Goal: Transaction & Acquisition: Purchase product/service

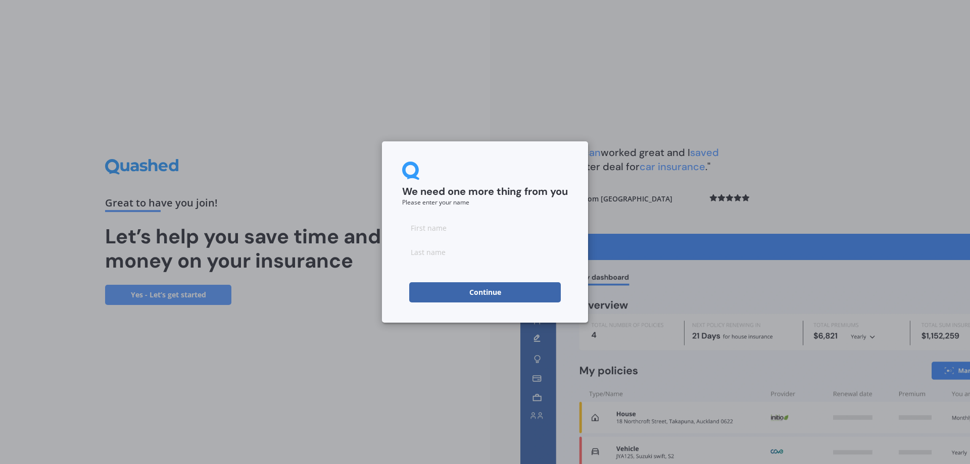
click at [439, 229] on input at bounding box center [485, 228] width 166 height 20
type input "Daniel"
type input "Frost"
click at [492, 300] on button "Continue" at bounding box center [485, 293] width 152 height 20
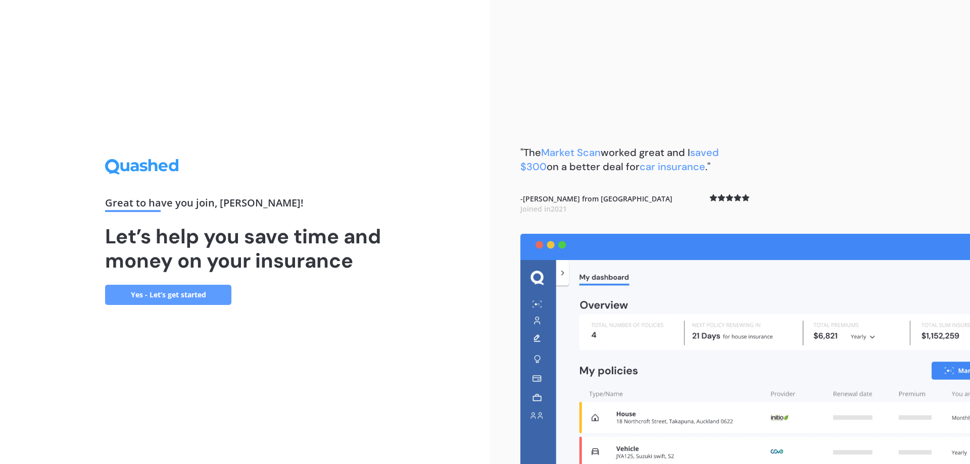
click at [159, 298] on link "Yes - Let’s get started" at bounding box center [168, 295] width 126 height 20
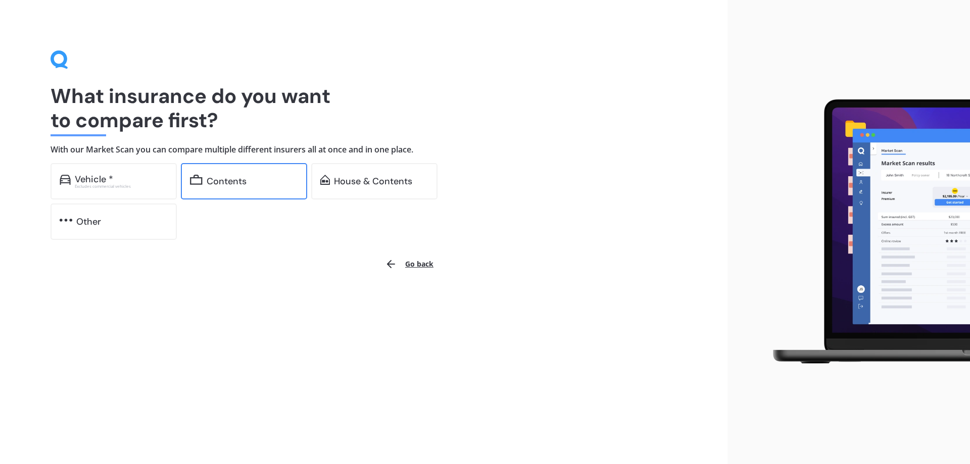
click at [258, 177] on div "Contents" at bounding box center [252, 181] width 91 height 10
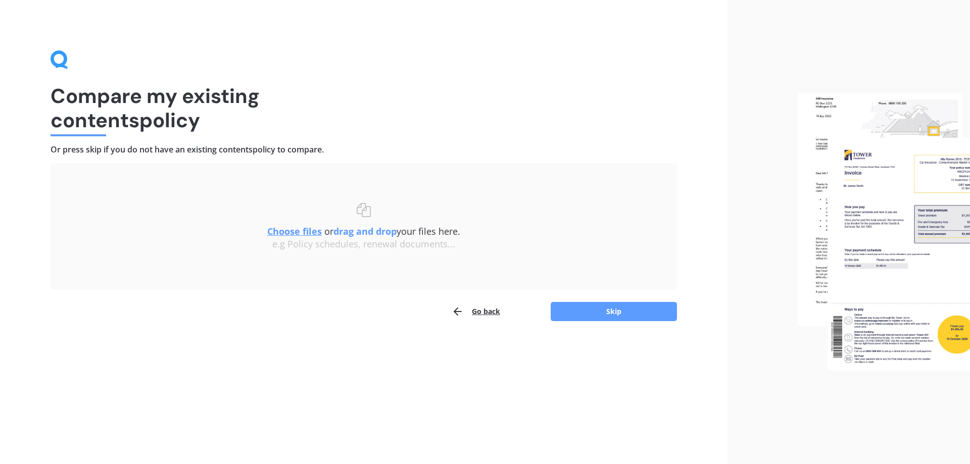
click at [464, 310] on icon "button" at bounding box center [458, 312] width 12 height 12
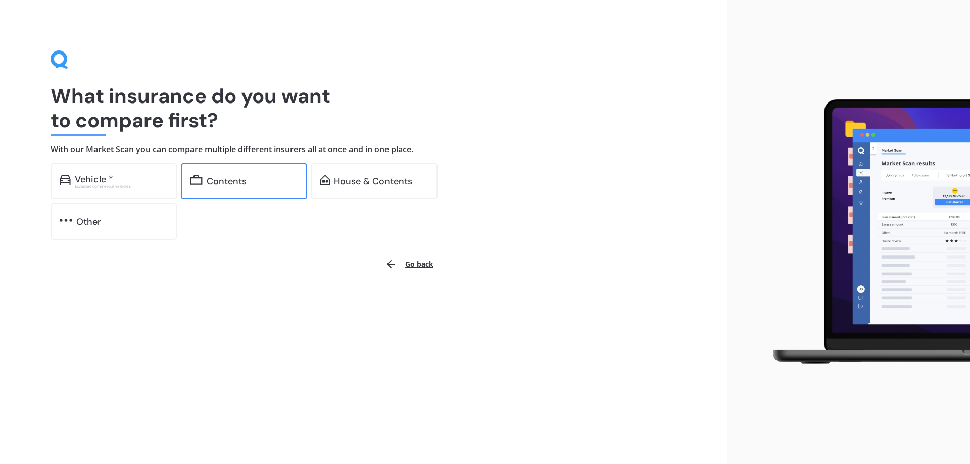
click at [202, 173] on div "Contents" at bounding box center [244, 181] width 126 height 36
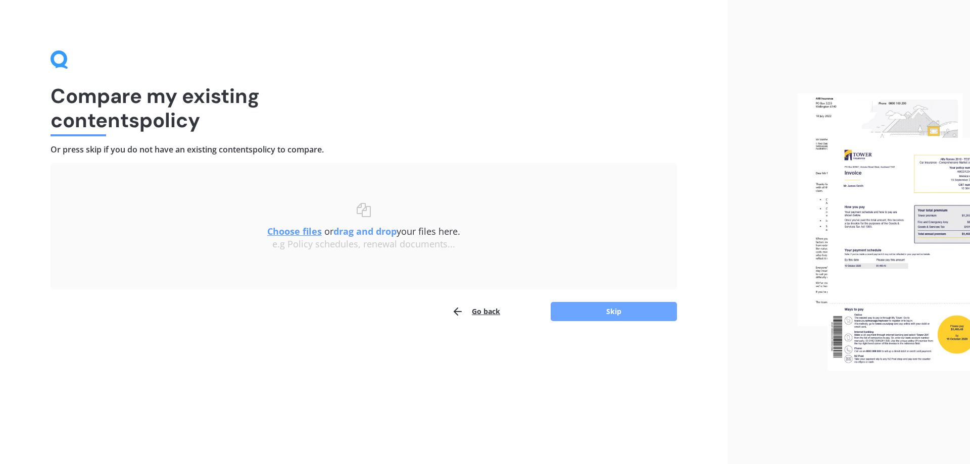
click at [631, 313] on button "Skip" at bounding box center [614, 311] width 126 height 19
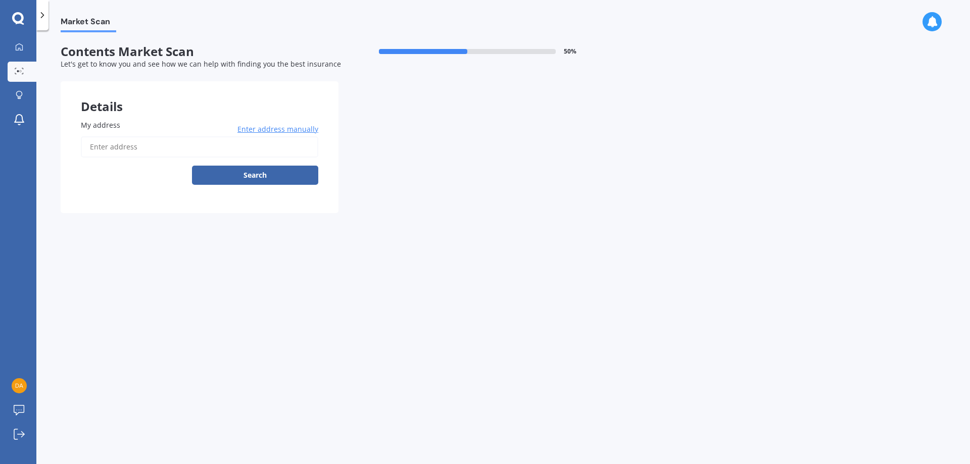
click at [122, 146] on input "My address" at bounding box center [200, 146] width 238 height 21
type input "125A Riddell Road, Glendowie, Auckland 1071"
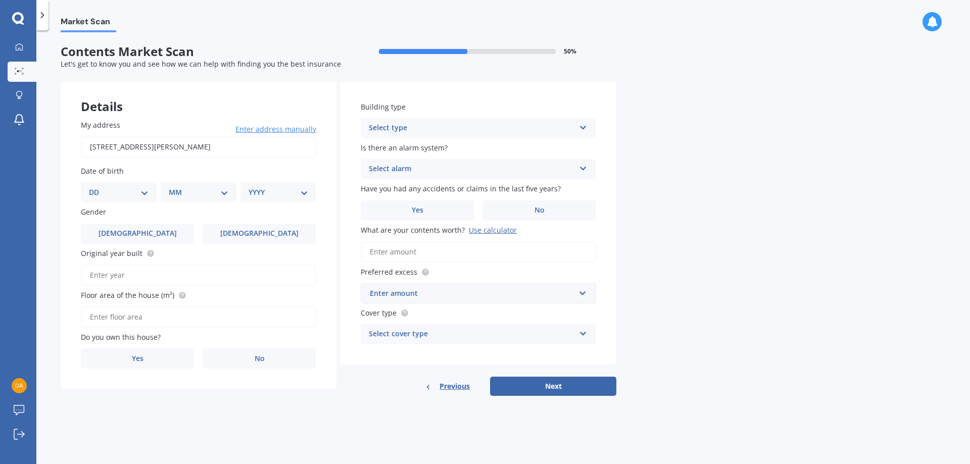
click at [147, 191] on select "DD 01 02 03 04 05 06 07 08 09 10 11 12 13 14 15 16 17 18 19 20 21 22 23 24 25 2…" at bounding box center [119, 192] width 60 height 11
select select "22"
click at [97, 187] on select "DD 01 02 03 04 05 06 07 08 09 10 11 12 13 14 15 16 17 18 19 20 21 22 23 24 25 2…" at bounding box center [119, 192] width 60 height 11
click at [225, 193] on select "MM 01 02 03 04 05 06 07 08 09 10 11 12" at bounding box center [201, 192] width 56 height 11
select select "10"
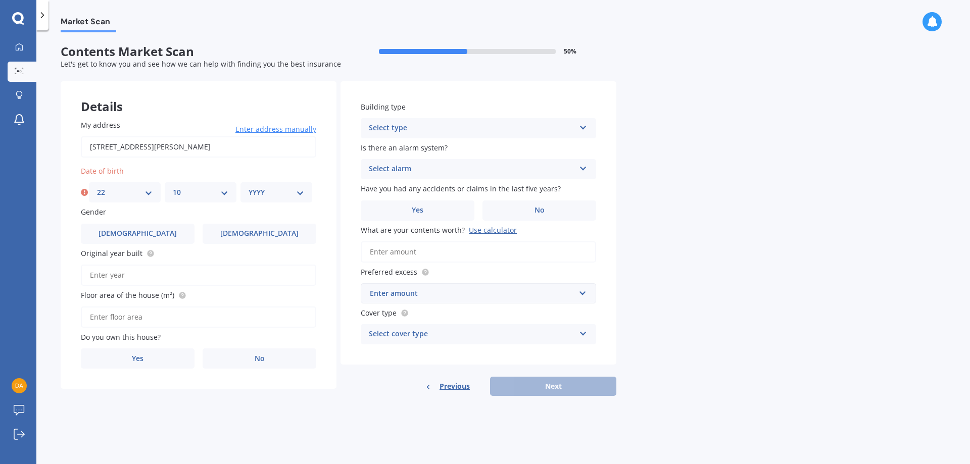
click at [173, 187] on select "MM 01 02 03 04 05 06 07 08 09 10 11 12" at bounding box center [201, 192] width 56 height 11
click at [287, 197] on select "YYYY 2009 2008 2007 2006 2005 2004 2003 2002 2001 2000 1999 1998 1997 1996 1995…" at bounding box center [277, 192] width 56 height 11
select select "1978"
click at [249, 187] on select "YYYY 2009 2008 2007 2006 2005 2004 2003 2002 2001 2000 1999 1998 1997 1996 1995…" at bounding box center [277, 192] width 56 height 11
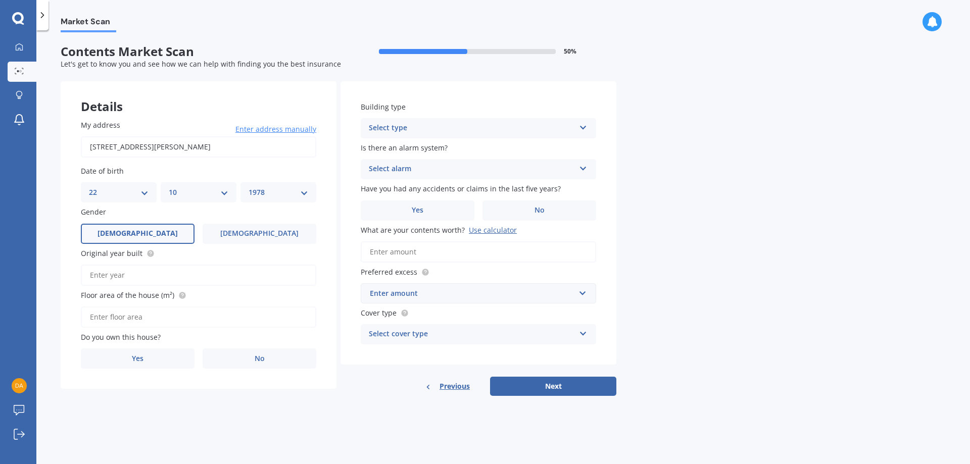
click at [166, 230] on label "Male" at bounding box center [138, 234] width 114 height 20
click at [0, 0] on input "Male" at bounding box center [0, 0] width 0 height 0
click at [143, 273] on input "Original year built" at bounding box center [199, 275] width 236 height 21
click at [139, 315] on input "Floor area of the house (m²)" at bounding box center [199, 317] width 236 height 21
click at [262, 361] on span "No" at bounding box center [260, 359] width 10 height 9
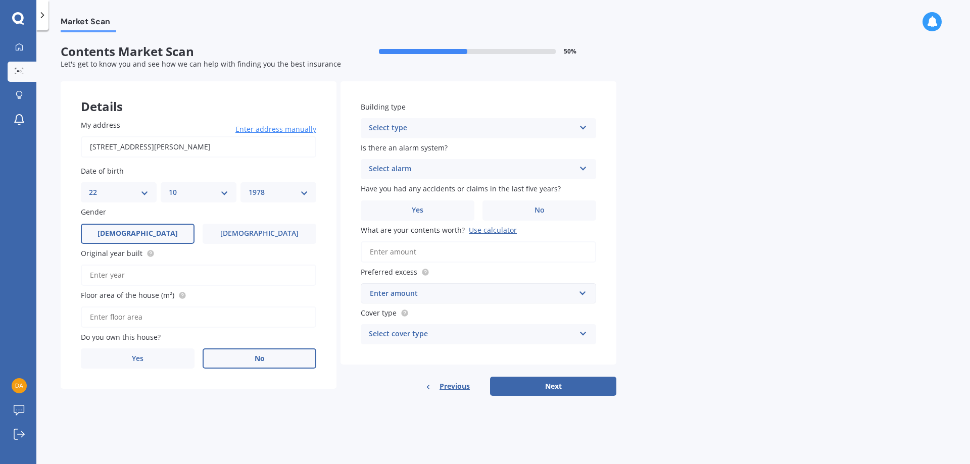
click at [0, 0] on input "No" at bounding box center [0, 0] width 0 height 0
click at [130, 273] on input "Original year built" at bounding box center [199, 275] width 236 height 21
click at [408, 127] on div "Select type" at bounding box center [472, 128] width 206 height 12
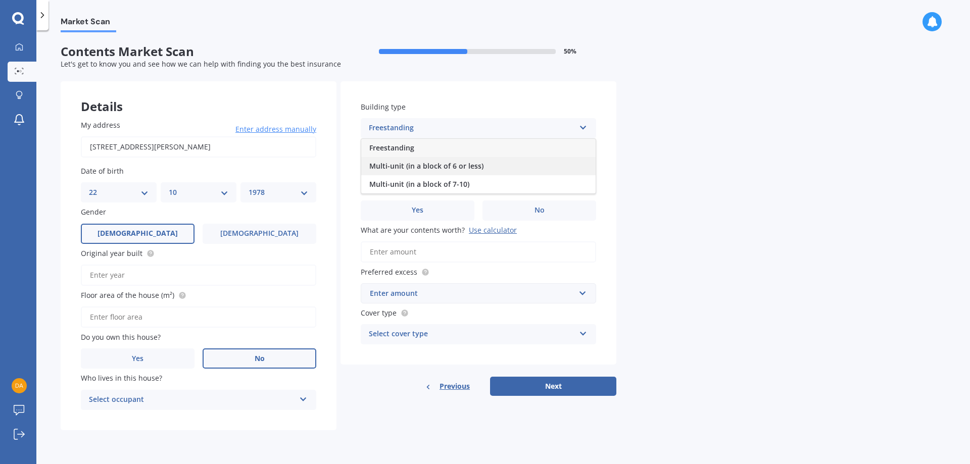
click at [408, 166] on span "Multi-unit (in a block of 6 or less)" at bounding box center [426, 166] width 114 height 10
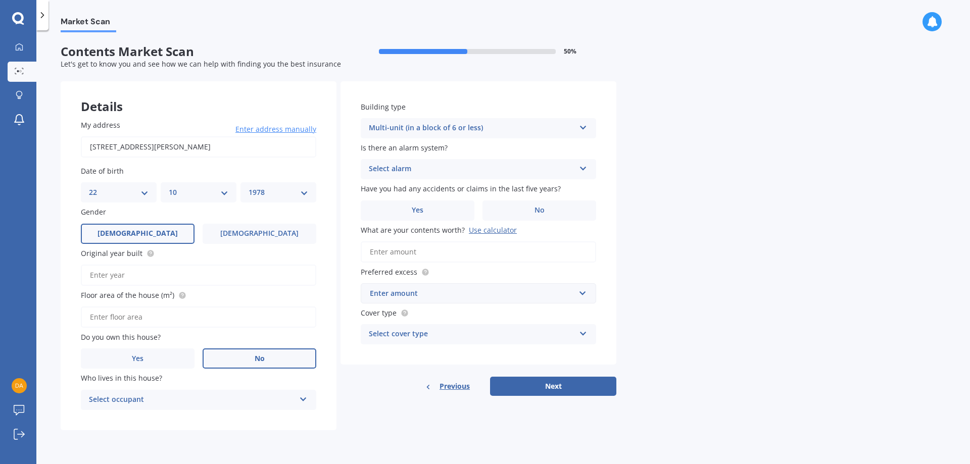
click at [427, 168] on div "Select alarm" at bounding box center [472, 169] width 206 height 12
click at [393, 224] on div "No" at bounding box center [478, 225] width 234 height 18
click at [530, 211] on label "No" at bounding box center [540, 211] width 114 height 20
click at [0, 0] on input "No" at bounding box center [0, 0] width 0 height 0
click at [444, 251] on input "What are your contents worth? Use calculator" at bounding box center [479, 252] width 236 height 21
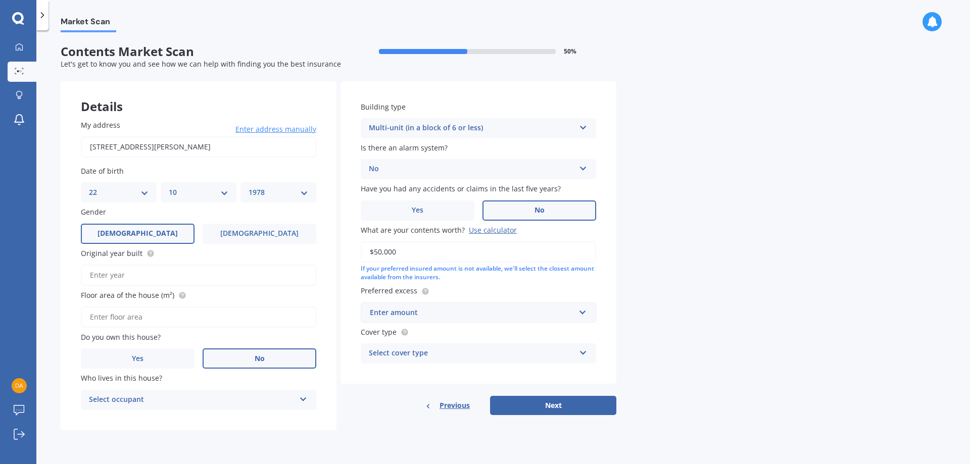
type input "$50,000"
click at [502, 315] on div "Enter amount" at bounding box center [472, 312] width 205 height 11
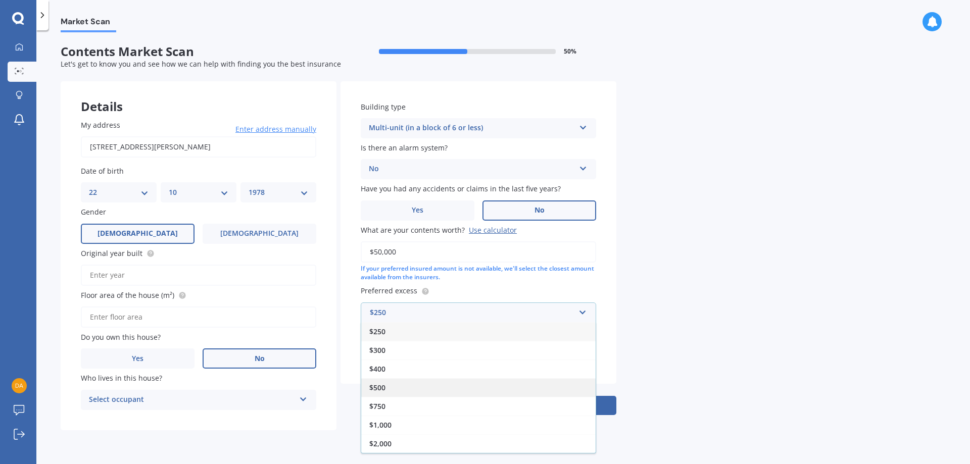
click at [412, 379] on div "$500" at bounding box center [478, 388] width 234 height 19
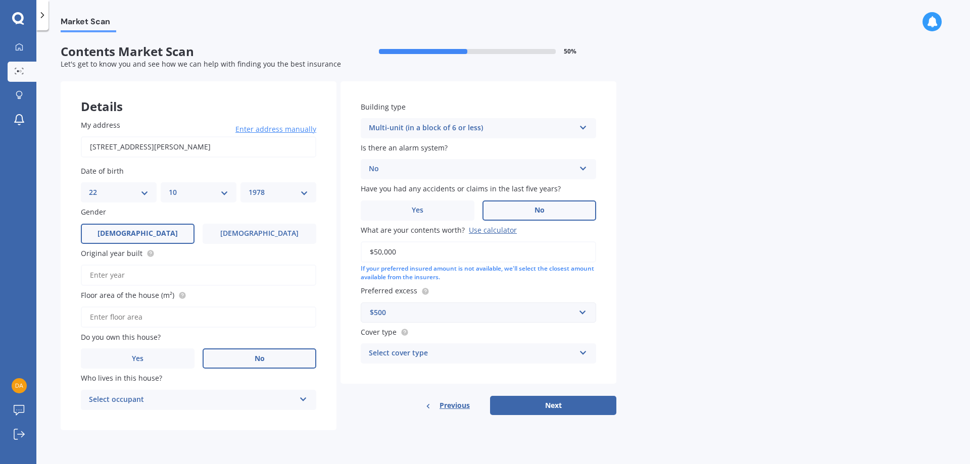
click at [456, 348] on div "Select cover type" at bounding box center [472, 354] width 206 height 12
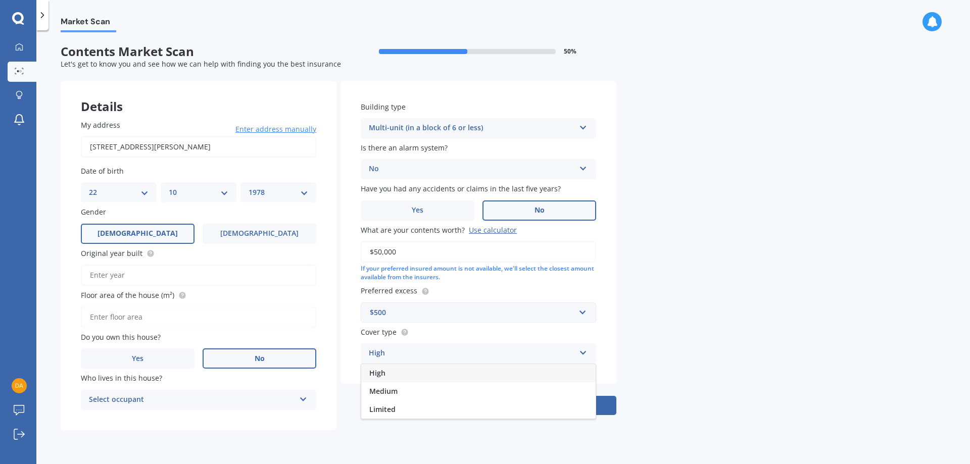
click at [799, 297] on div "Market Scan Contents Market Scan 50 % Let's get to know you and see how we can …" at bounding box center [503, 249] width 934 height 434
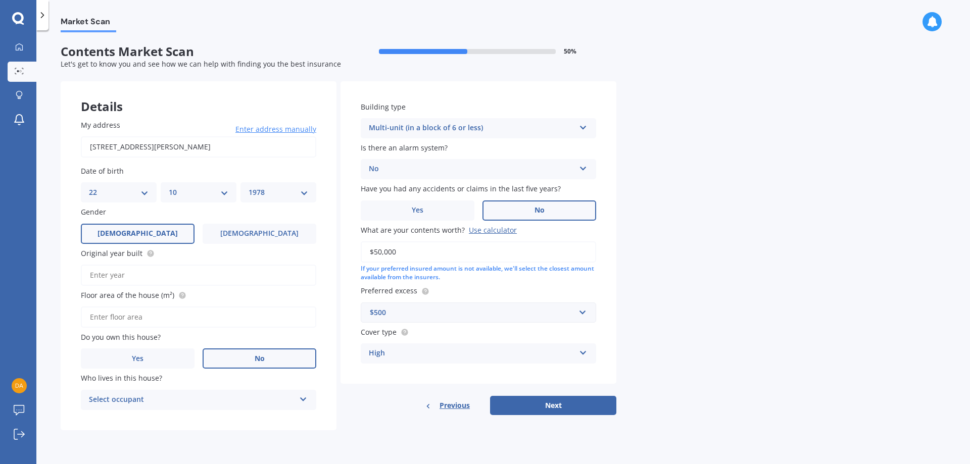
click at [572, 352] on div "High" at bounding box center [472, 354] width 206 height 12
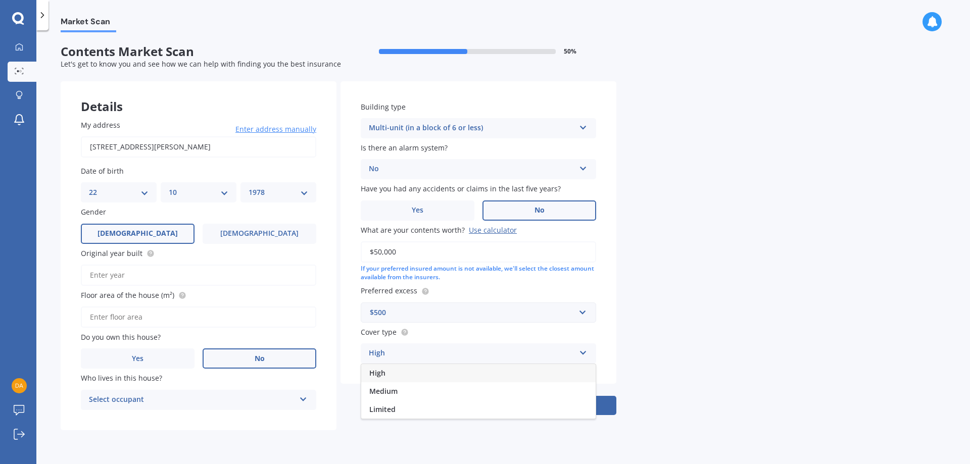
click at [707, 333] on div "Market Scan Contents Market Scan 50 % Let's get to know you and see how we can …" at bounding box center [503, 249] width 934 height 434
